Goal: Transaction & Acquisition: Purchase product/service

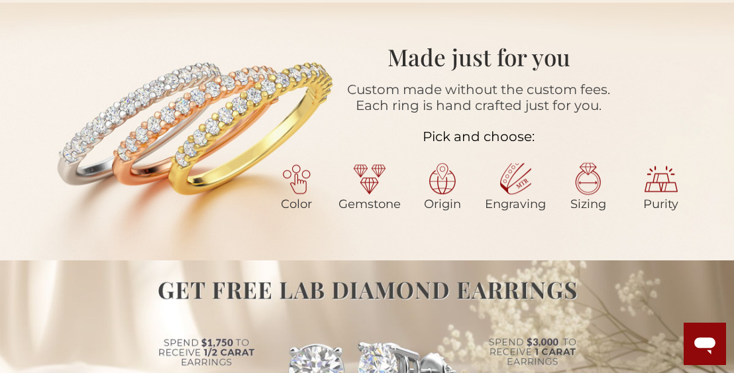
scroll to position [498, 0]
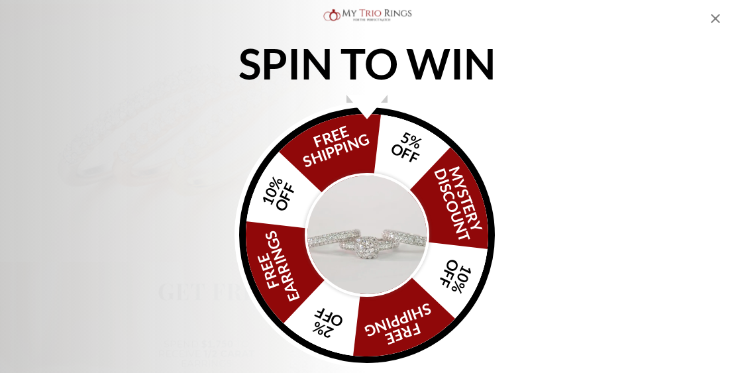
click at [356, 196] on img "Alia popup" at bounding box center [367, 235] width 124 height 124
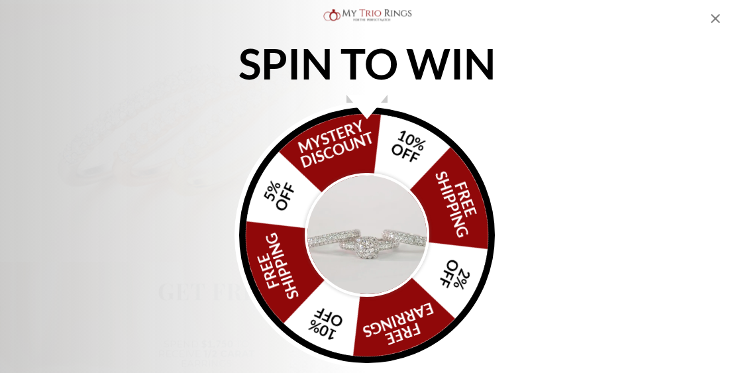
click at [356, 196] on img "Alia popup" at bounding box center [367, 235] width 124 height 124
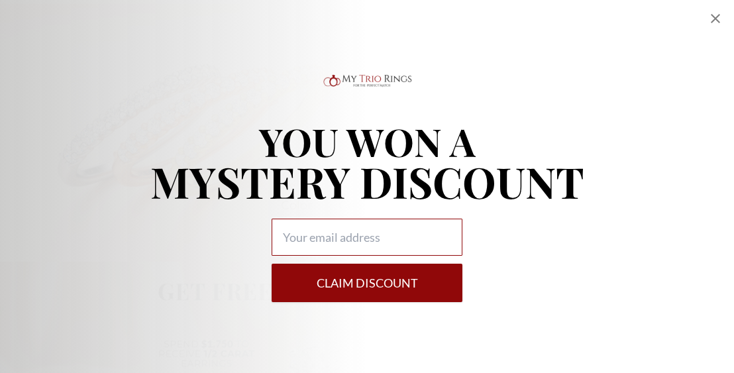
click at [326, 235] on input "Alia popup" at bounding box center [366, 237] width 191 height 37
type input "r.masuka@yahoo.com"
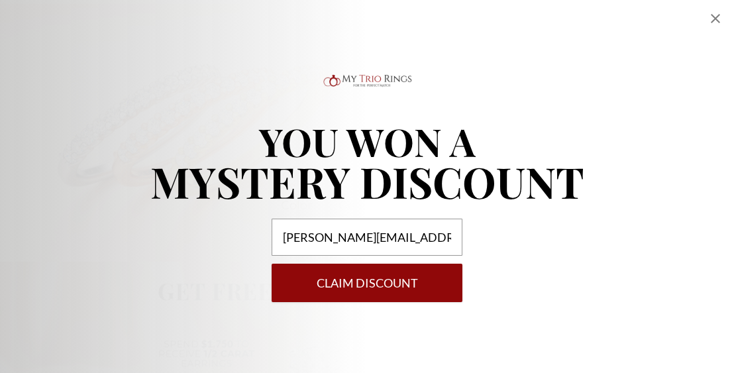
click at [330, 284] on button "Claim DISCOUNT" at bounding box center [366, 283] width 191 height 38
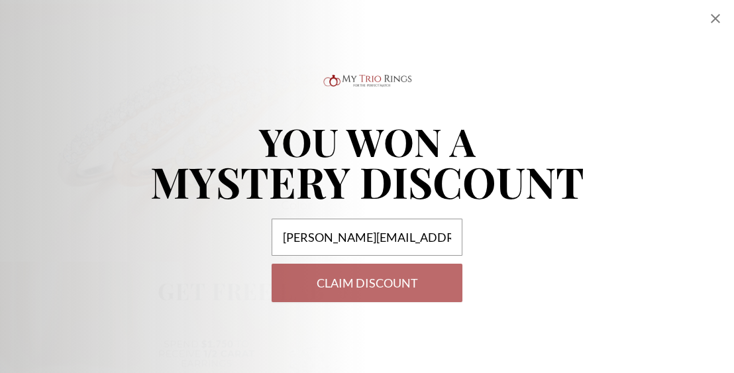
select select "US"
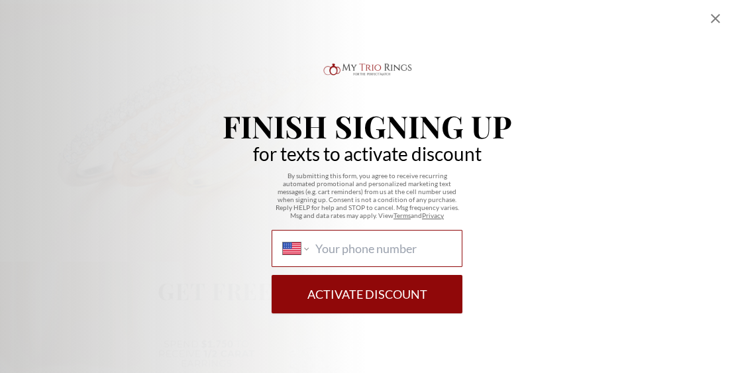
click at [322, 252] on input "International Afghanistan Åland Islands Albania Algeria American Samoa Andorra …" at bounding box center [383, 248] width 136 height 15
type input "(574) 806-4652"
click at [325, 296] on button "Activate Discount" at bounding box center [366, 294] width 191 height 38
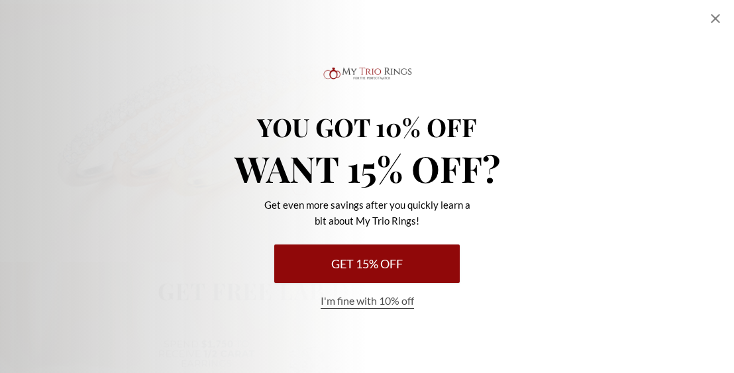
click at [357, 266] on button "Get 15% Off" at bounding box center [366, 263] width 185 height 38
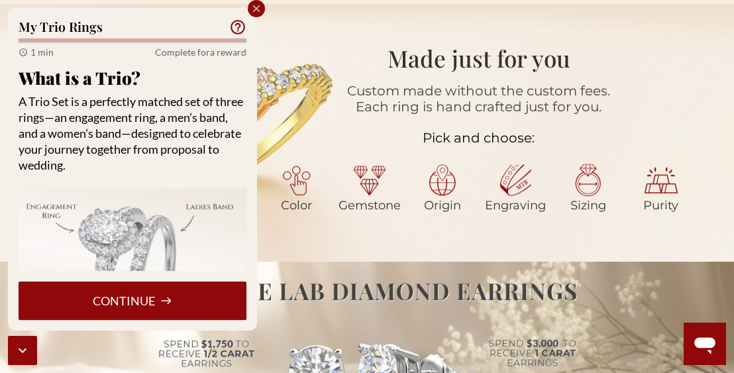
click at [220, 299] on button "Continue" at bounding box center [133, 300] width 228 height 38
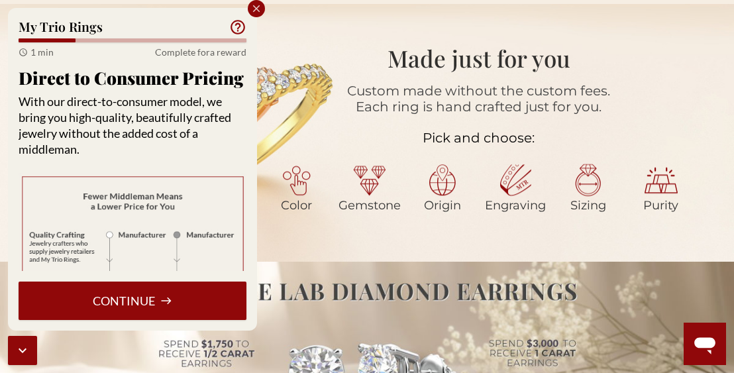
click at [168, 288] on button "Continue" at bounding box center [133, 300] width 228 height 38
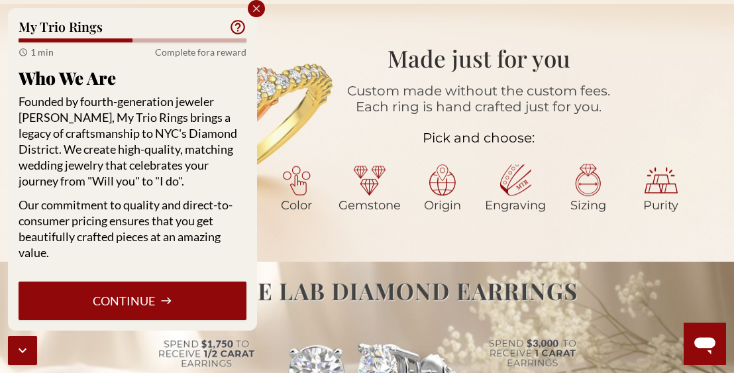
click at [168, 288] on button "Continue" at bounding box center [133, 300] width 228 height 38
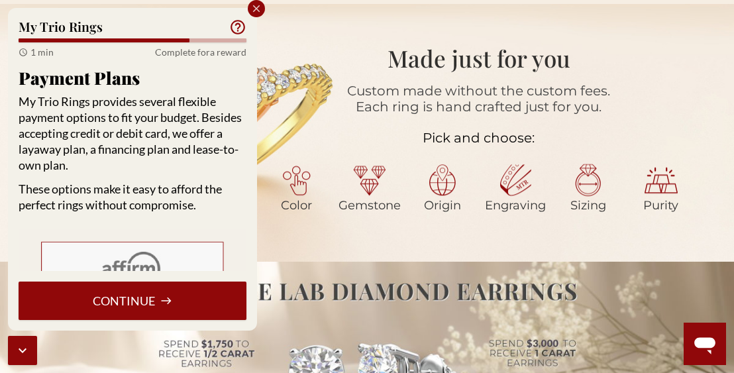
click at [170, 295] on icon at bounding box center [166, 301] width 12 height 12
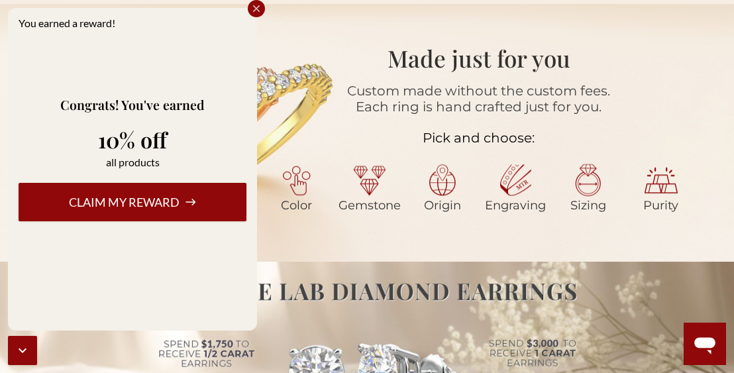
click at [164, 195] on button "Claim my reward" at bounding box center [133, 202] width 228 height 38
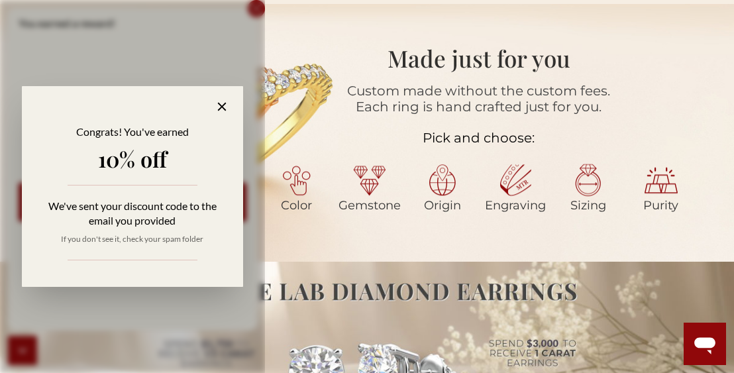
click at [220, 99] on icon at bounding box center [222, 106] width 15 height 15
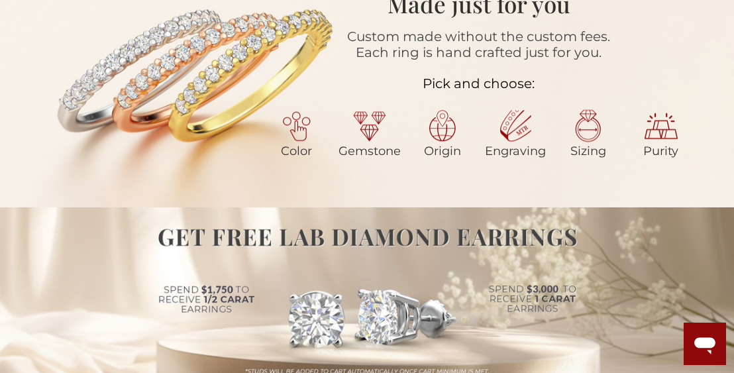
scroll to position [565, 0]
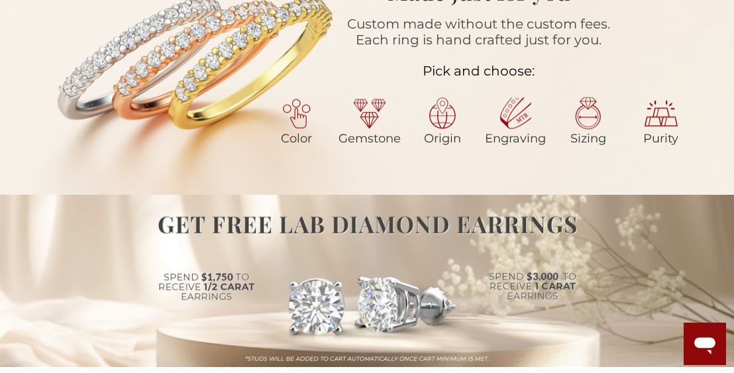
click at [577, 118] on img at bounding box center [587, 113] width 33 height 33
click at [589, 119] on img at bounding box center [587, 113] width 33 height 33
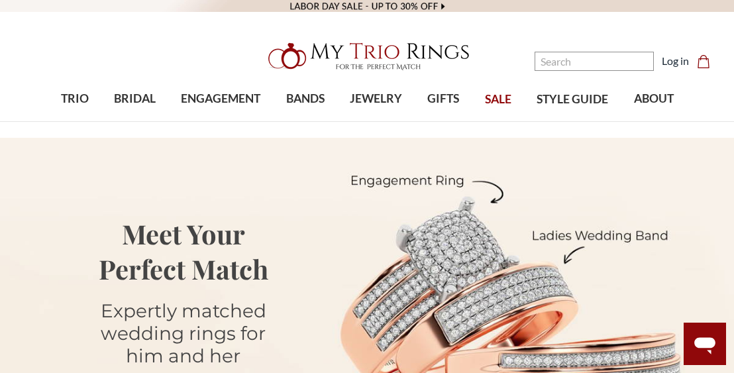
scroll to position [35, 0]
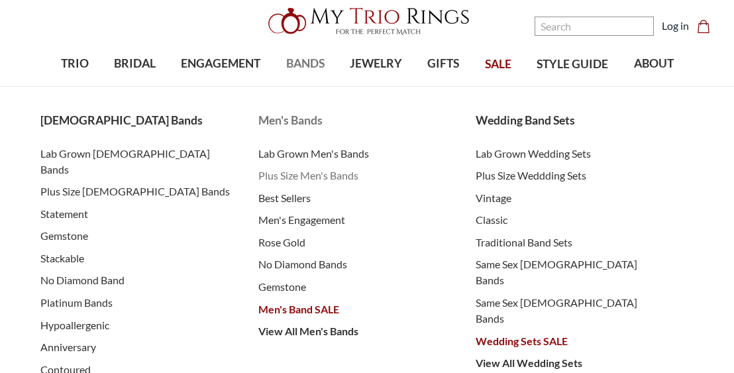
click at [293, 178] on span "Plus Size Men's Bands" at bounding box center [353, 176] width 191 height 16
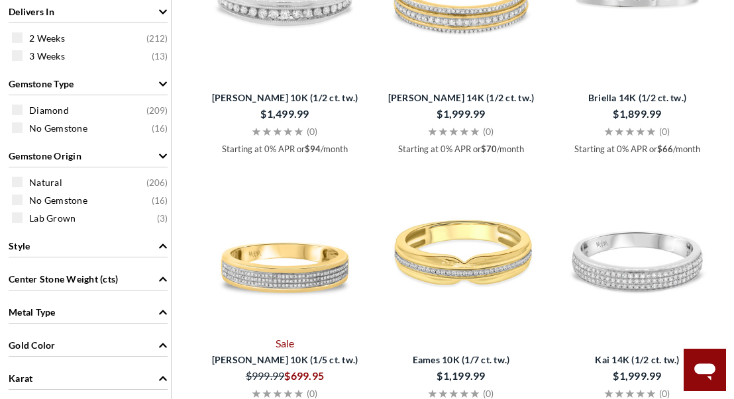
scroll to position [948, 0]
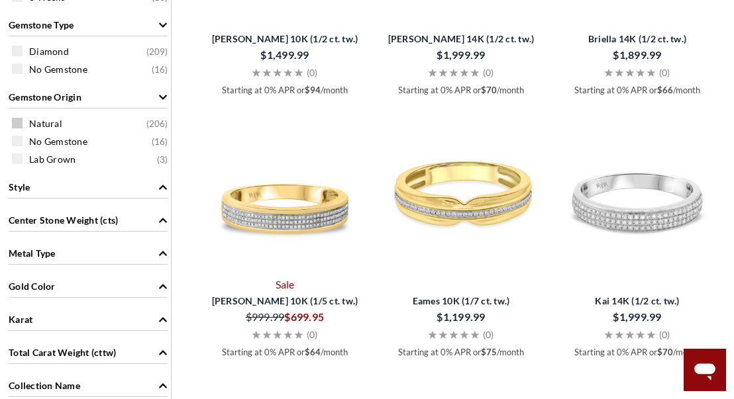
click at [19, 124] on span at bounding box center [17, 123] width 11 height 11
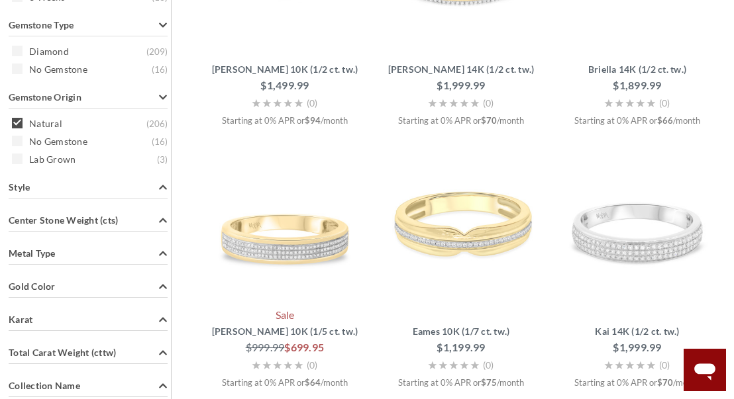
scroll to position [659, 0]
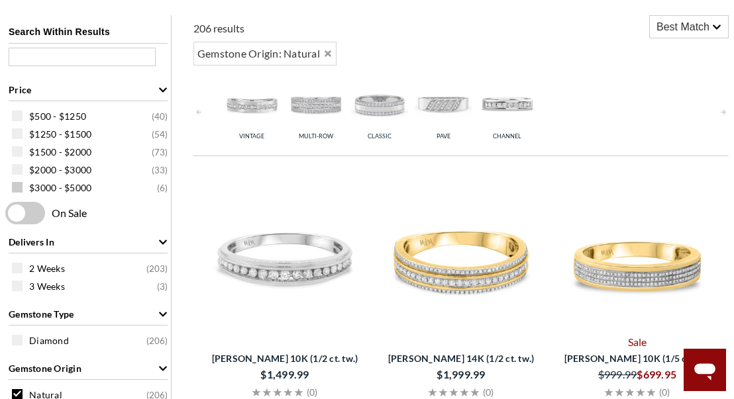
click at [15, 185] on span at bounding box center [17, 187] width 11 height 11
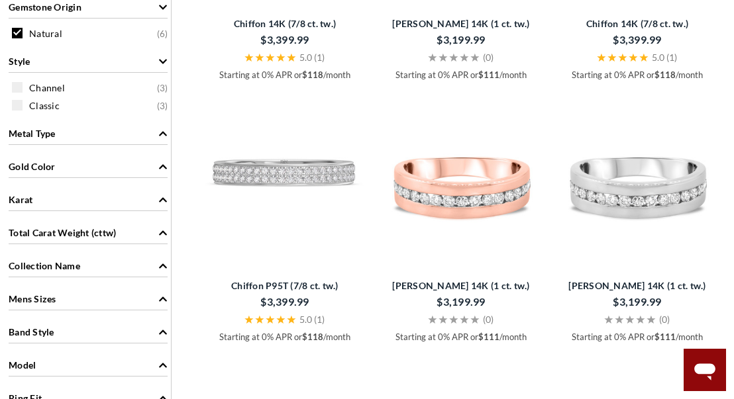
scroll to position [1032, 0]
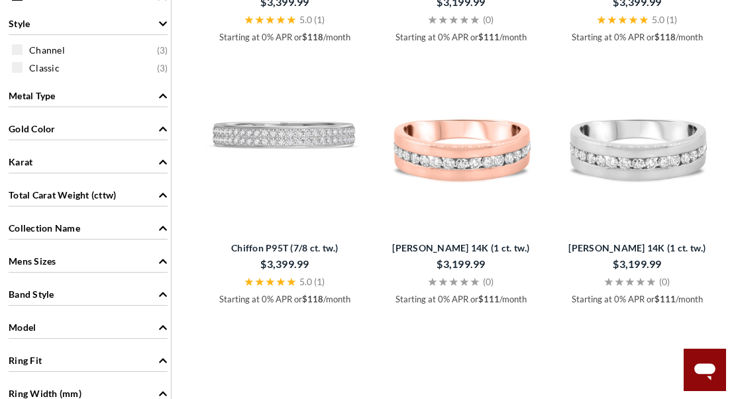
click at [131, 159] on div "Karat" at bounding box center [88, 160] width 159 height 25
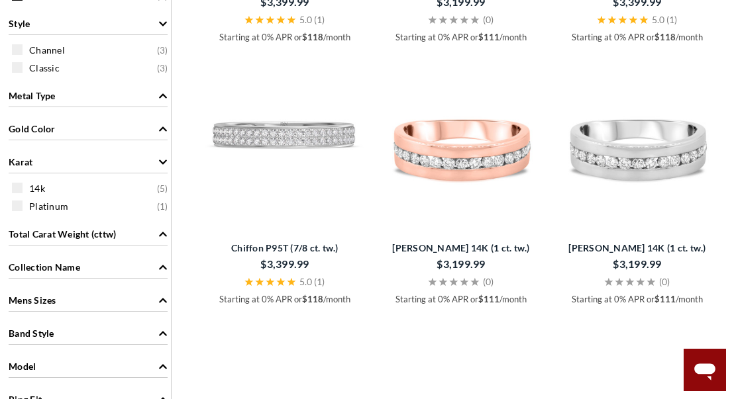
scroll to position [1100, 0]
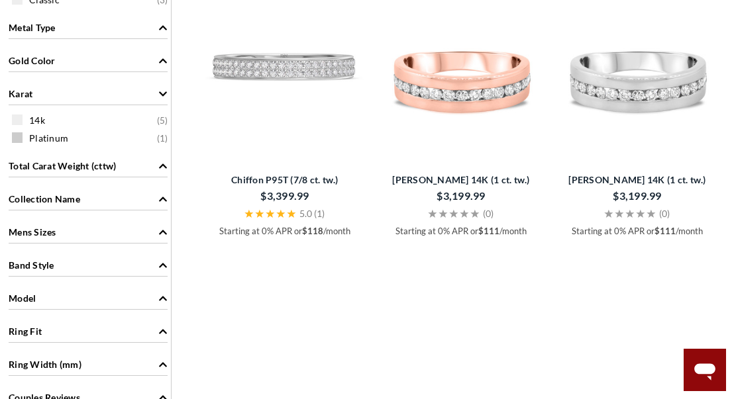
click at [22, 139] on span at bounding box center [17, 137] width 11 height 11
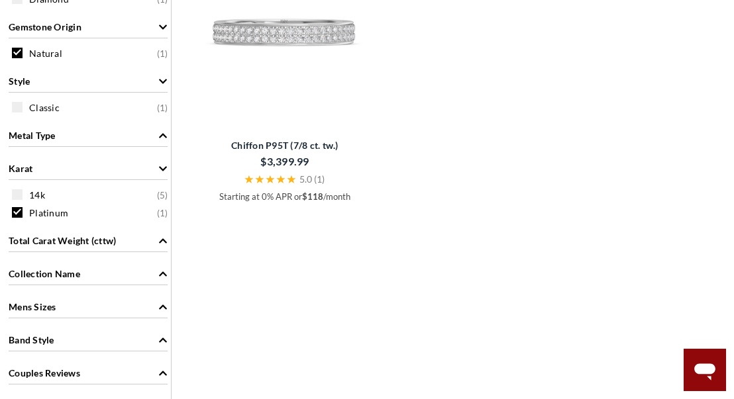
scroll to position [909, 0]
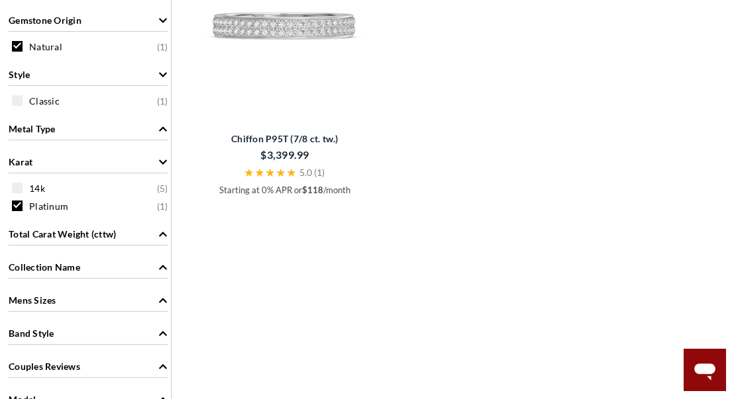
click at [126, 228] on div "Total Carat Weight (cttw)" at bounding box center [88, 232] width 159 height 25
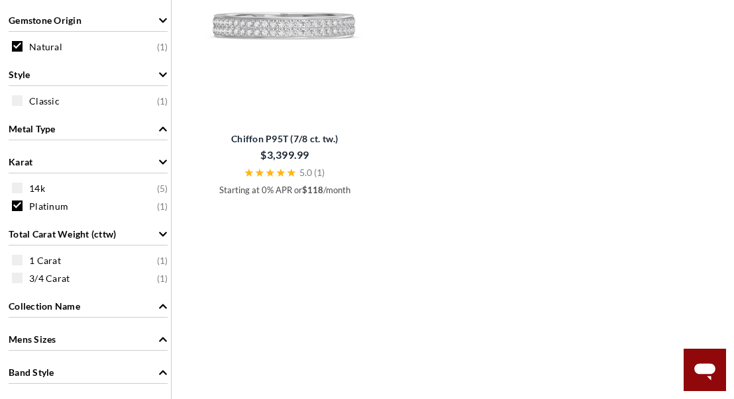
scroll to position [1044, 0]
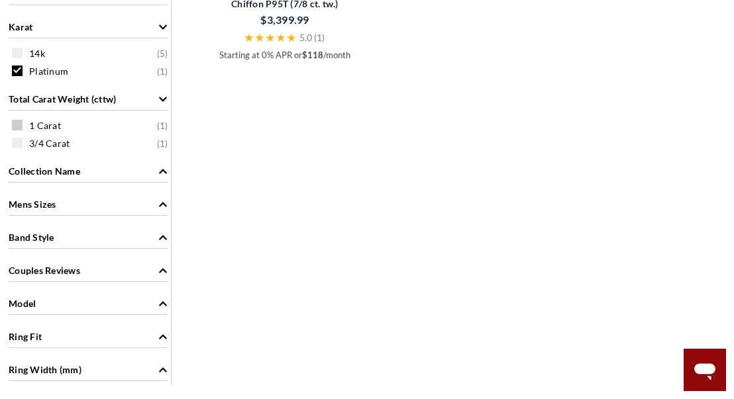
click at [18, 126] on span at bounding box center [17, 125] width 11 height 11
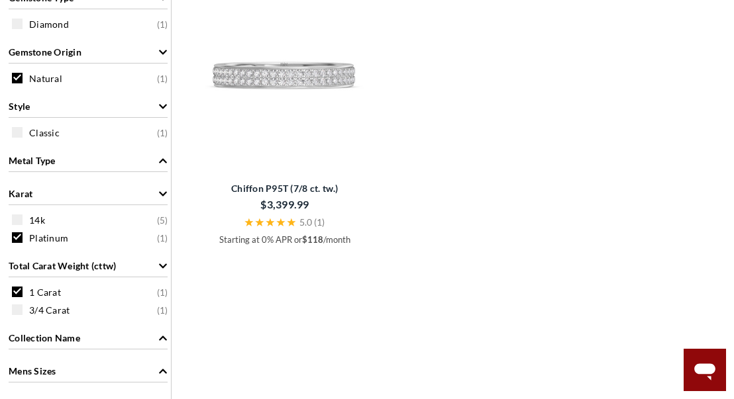
scroll to position [875, 0]
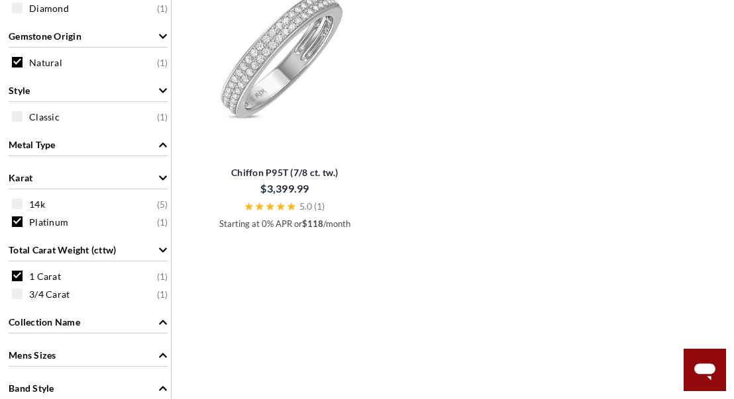
click at [301, 58] on img at bounding box center [285, 62] width 166 height 166
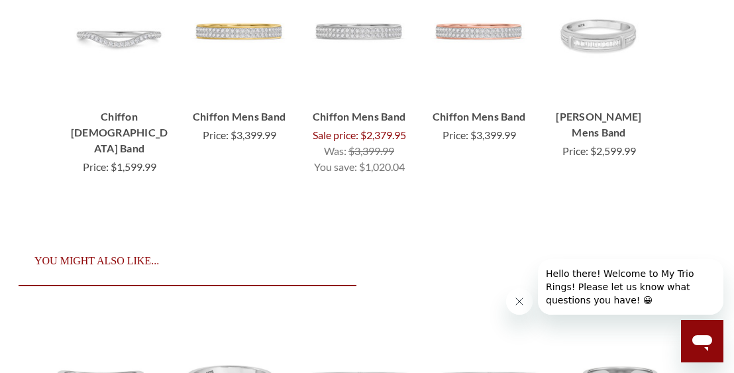
scroll to position [3346, 0]
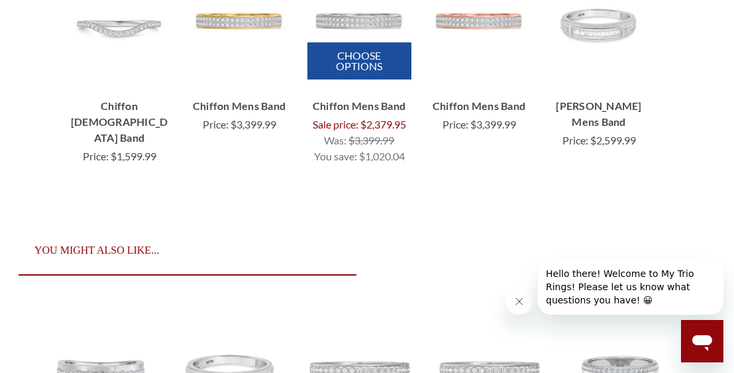
click at [358, 36] on img "Chiffon 7/8 ct tw. Diamond Mens Band 14K White Gold, Was:\a$3,399.99,\a Sale pr…" at bounding box center [359, 22] width 100 height 100
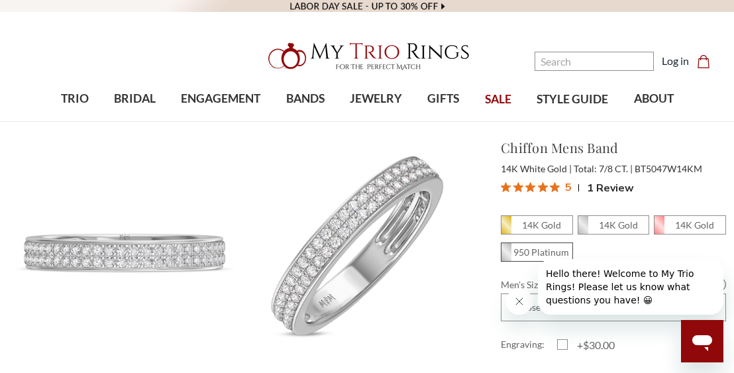
click at [516, 250] on em "950 Platinum" at bounding box center [541, 251] width 56 height 11
click at [507, 256] on input "950 Platinum" at bounding box center [506, 256] width 1 height 1
radio input "true"
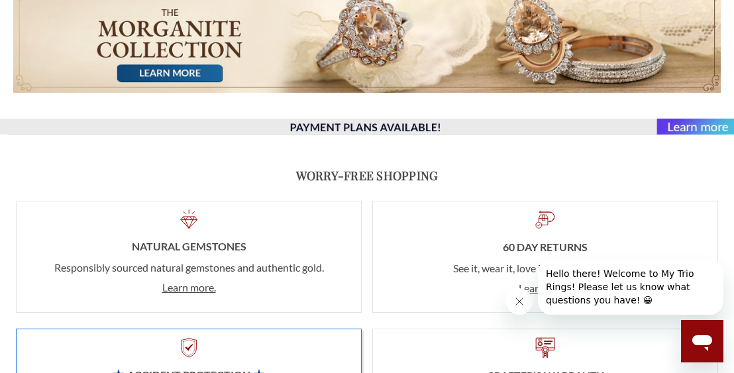
scroll to position [884, 0]
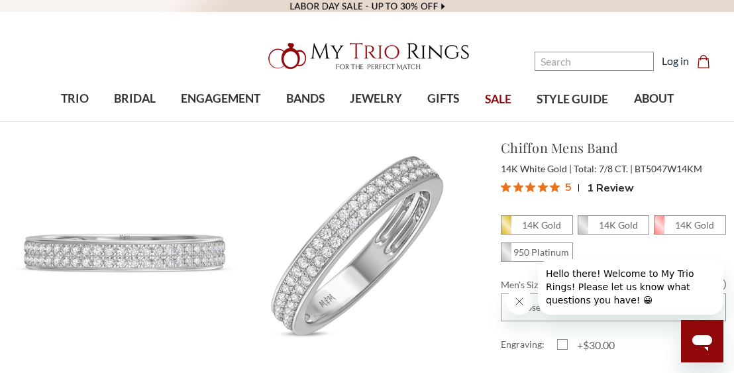
click at [496, 102] on span "SALE" at bounding box center [498, 99] width 26 height 17
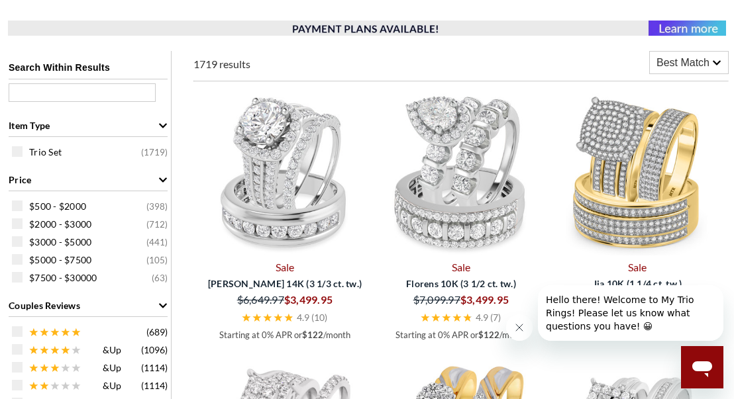
scroll to position [532, 0]
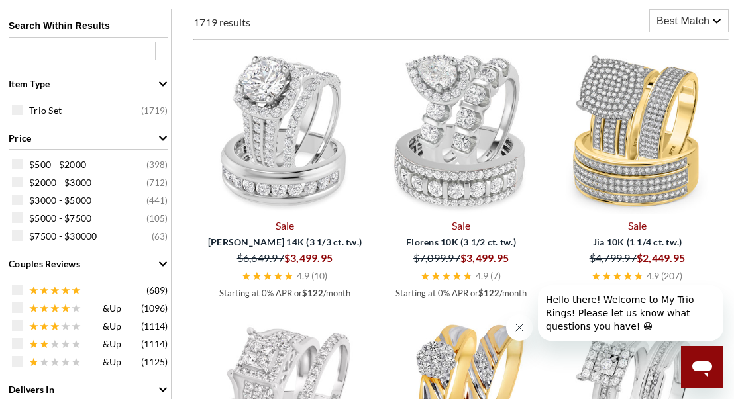
click at [678, 30] on div "Best Match" at bounding box center [689, 21] width 78 height 22
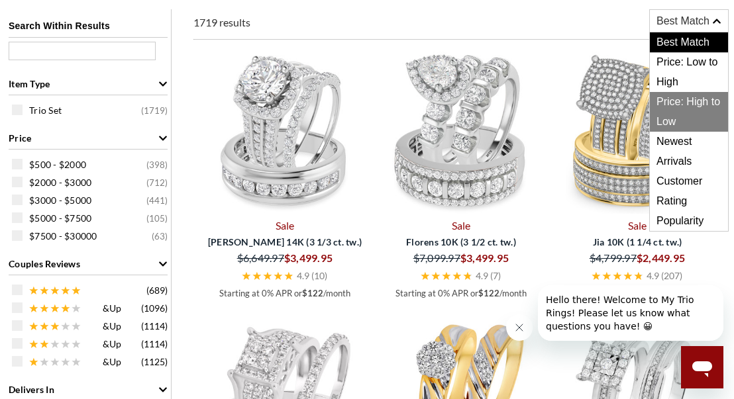
click at [673, 107] on span "Price: High to Low" at bounding box center [689, 112] width 78 height 40
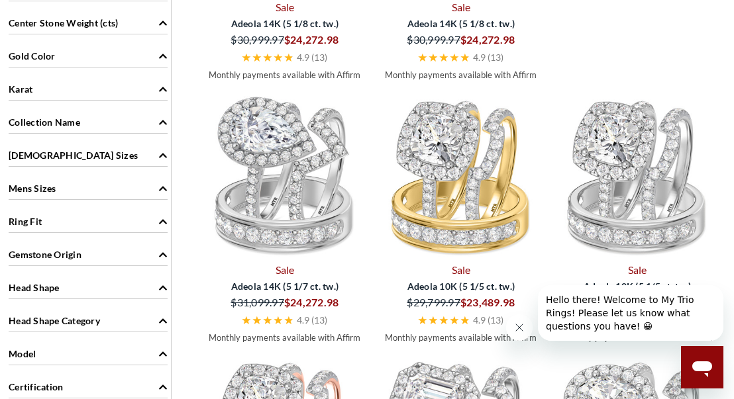
scroll to position [1283, 0]
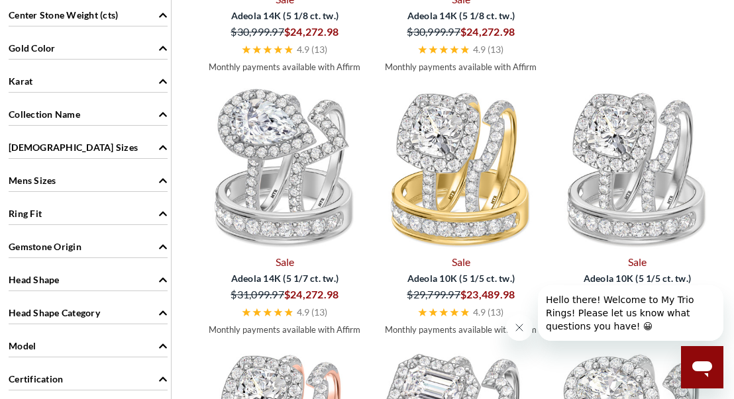
click at [52, 180] on span "Mens Sizes" at bounding box center [33, 180] width 48 height 14
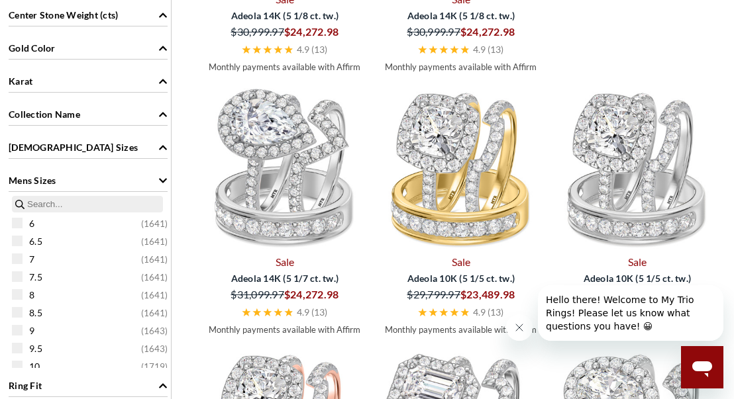
drag, startPoint x: 167, startPoint y: 206, endPoint x: 171, endPoint y: 228, distance: 22.9
click at [171, 228] on sizes "6 ( 1641 ) 6.5 ( 1641 ) 7 ( 1641 ) 7.5 ( 1641 ) 8 ( 1641 ) 8.5 ( 1641 ) 9 ( 164…" at bounding box center [88, 282] width 166 height 172
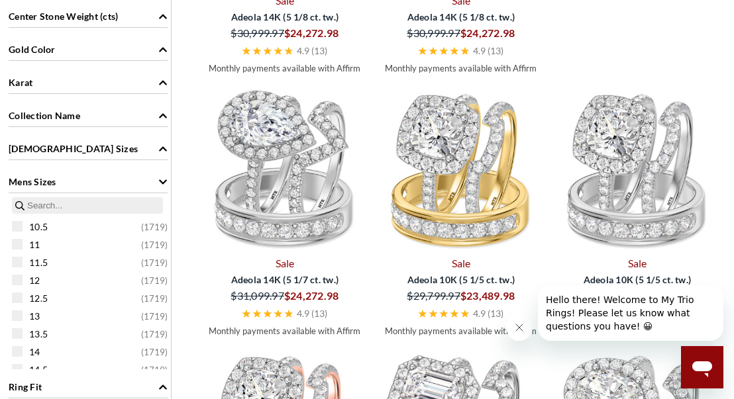
scroll to position [185, 0]
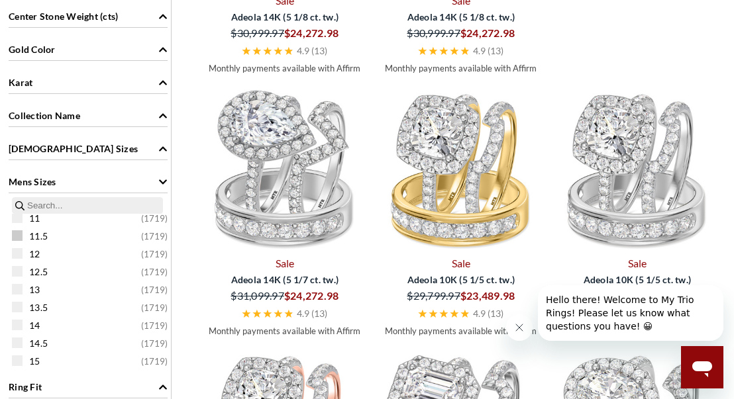
click at [17, 238] on span at bounding box center [17, 235] width 11 height 11
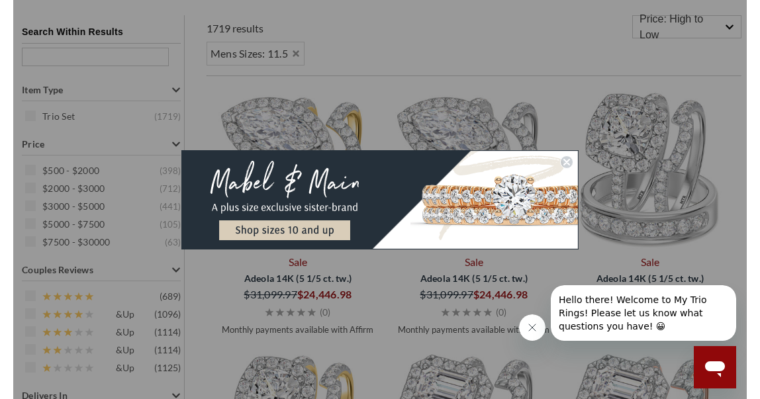
scroll to position [510, 0]
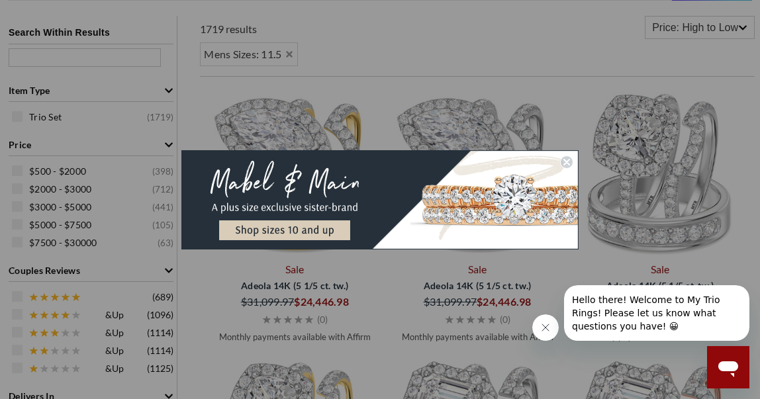
click at [277, 225] on img "POPUP Form" at bounding box center [379, 199] width 397 height 99
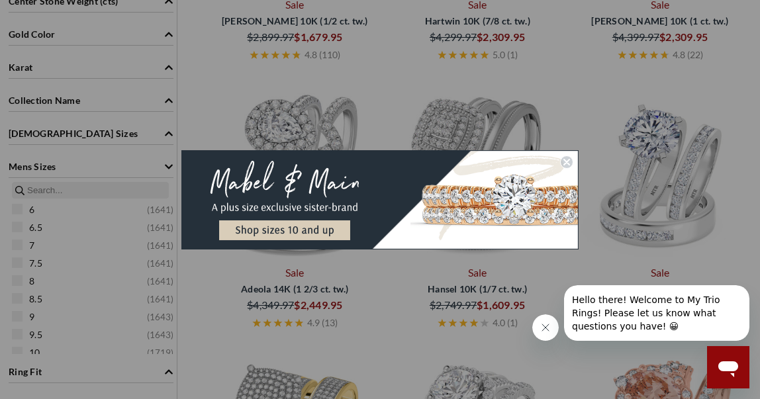
scroll to position [532, 0]
